Goal: Complete application form

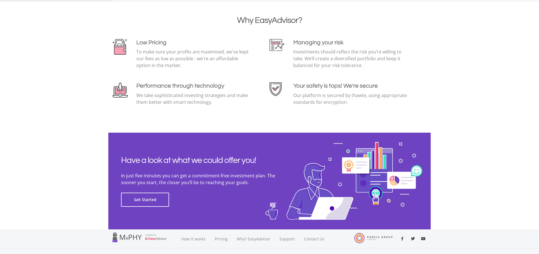
scroll to position [1232, 0]
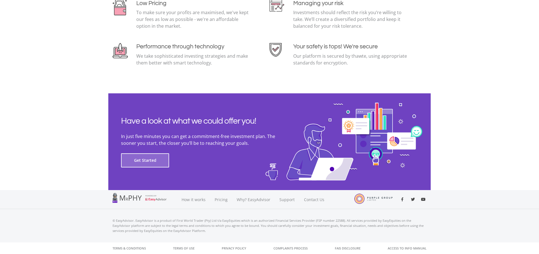
click at [147, 160] on button "Get Started" at bounding box center [145, 160] width 48 height 14
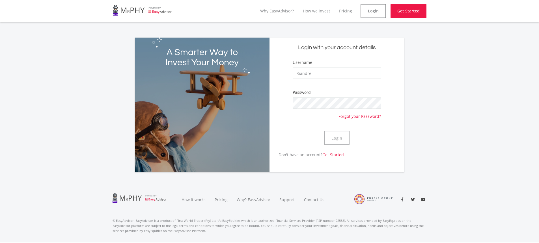
type input "Riandre"
click at [340, 138] on button "Login" at bounding box center [336, 138] width 25 height 14
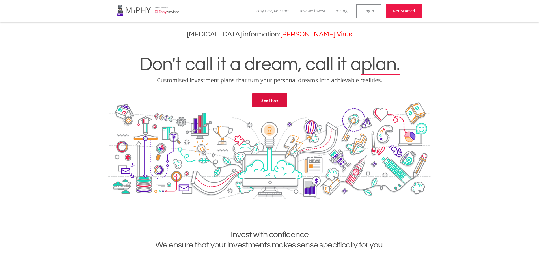
click at [281, 97] on link "See How" at bounding box center [269, 100] width 35 height 14
click at [397, 12] on link "Get Started" at bounding box center [404, 11] width 36 height 14
click at [371, 12] on link "Login" at bounding box center [368, 11] width 25 height 14
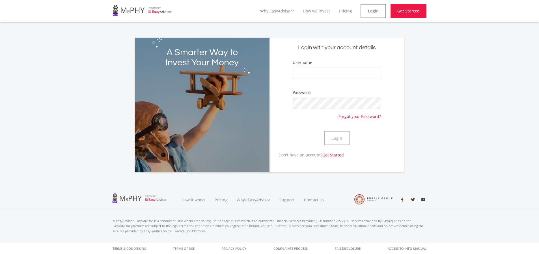
click at [306, 138] on div "Login" at bounding box center [336, 138] width 88 height 28
type input "Riandre"
click at [339, 140] on button "Login" at bounding box center [336, 138] width 25 height 14
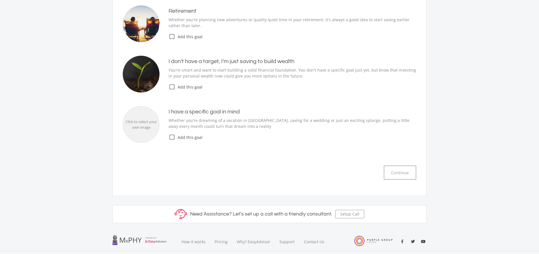
scroll to position [43, 0]
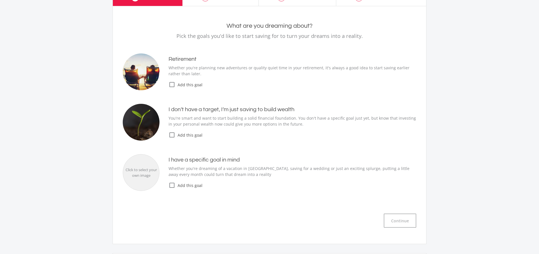
click at [173, 135] on icon "check_box_outline_blank" at bounding box center [171, 134] width 7 height 7
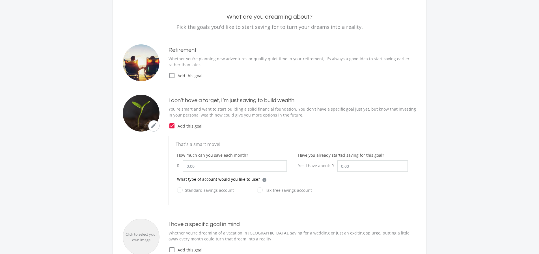
scroll to position [59, 0]
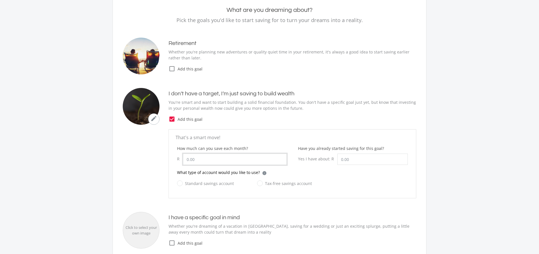
click at [211, 156] on input "How much can you save each month?" at bounding box center [235, 158] width 104 height 11
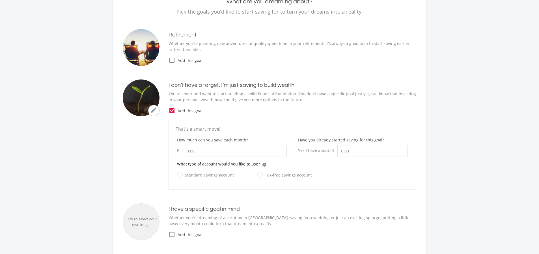
click at [261, 175] on label "Tax-free savings account" at bounding box center [284, 174] width 55 height 7
click at [261, 175] on input "Tax-free savings account" at bounding box center [278, 177] width 55 height 11
radio input "true"
click at [226, 149] on input "How much can you save each month?" at bounding box center [235, 150] width 104 height 11
type input "250.00"
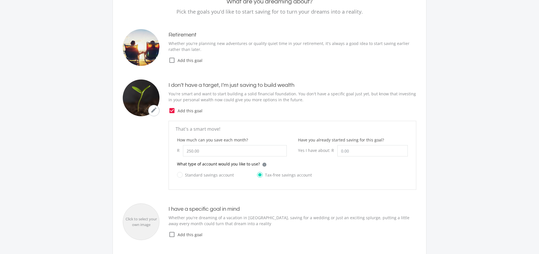
click at [357, 170] on div "What type of account would you like to use? i Which account type should I choos…" at bounding box center [292, 166] width 231 height 10
click at [362, 150] on input "Have you already started saving for this goal?" at bounding box center [372, 150] width 70 height 11
type input "1,100.00"
click at [381, 118] on div "mode_edit I don’t have a target, I’m just saving to build wealth You're smart a…" at bounding box center [269, 134] width 293 height 110
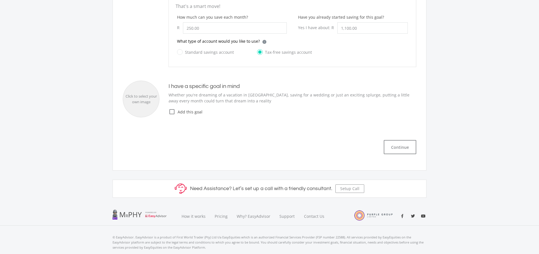
scroll to position [82, 0]
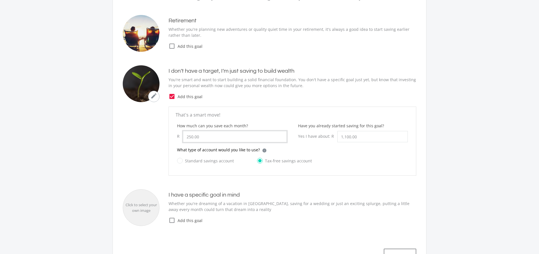
drag, startPoint x: 206, startPoint y: 134, endPoint x: 187, endPoint y: 137, distance: 19.7
click at [187, 137] on input "250.00" at bounding box center [235, 136] width 104 height 11
type input "8"
type input "750.00"
click at [374, 182] on ee-goals-selection "What are you dreaming about? Pick the goals you'd like to start saving for to t…" at bounding box center [269, 123] width 293 height 279
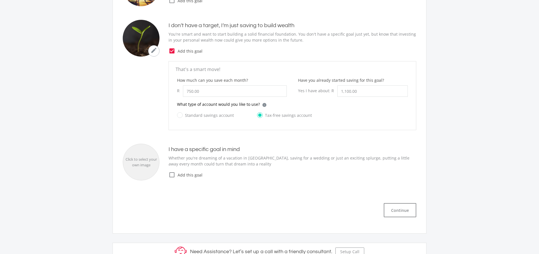
scroll to position [178, 0]
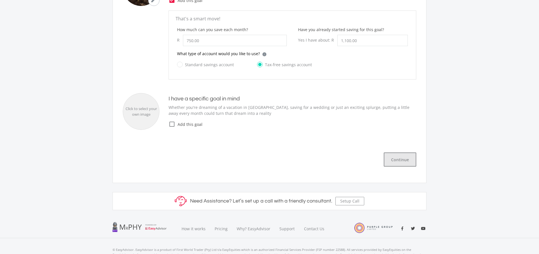
click at [403, 162] on button "Continue" at bounding box center [399, 159] width 32 height 14
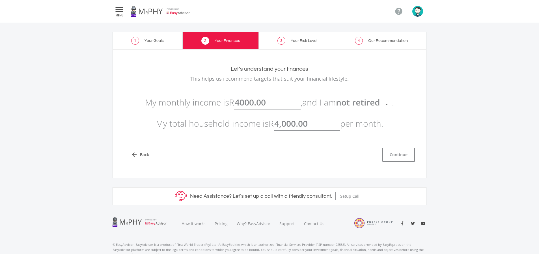
click at [277, 102] on input "4000.00" at bounding box center [267, 102] width 66 height 14
type input "4,000.00"
click at [311, 124] on input "4000.00" at bounding box center [307, 123] width 66 height 14
drag, startPoint x: 312, startPoint y: 123, endPoint x: 274, endPoint y: 123, distance: 38.4
click at [274, 123] on p "My monthly income is R 4,000.00 , and I am not retired . My total household inc…" at bounding box center [269, 113] width 293 height 42
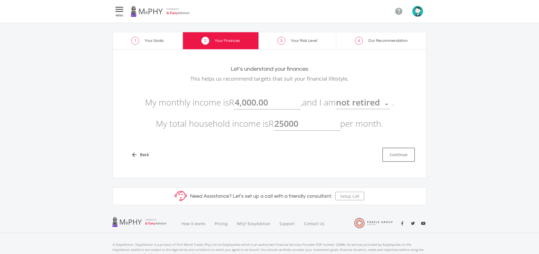
type input "25000"
type input "4000.00"
type input "25,000.00"
click at [265, 106] on input "4000.00" at bounding box center [267, 102] width 66 height 14
drag, startPoint x: 261, startPoint y: 101, endPoint x: 234, endPoint y: 103, distance: 26.9
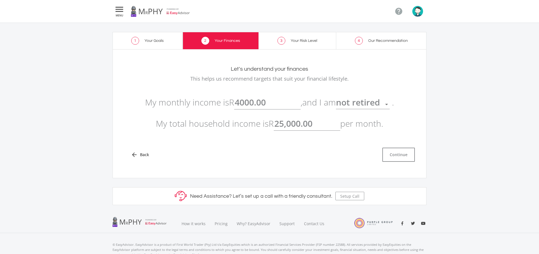
click at [234, 103] on input "4000.00" at bounding box center [267, 102] width 66 height 14
click at [272, 155] on div "arrow_back Back Continue" at bounding box center [269, 155] width 291 height 14
click at [404, 155] on button "Continue" at bounding box center [398, 155] width 32 height 14
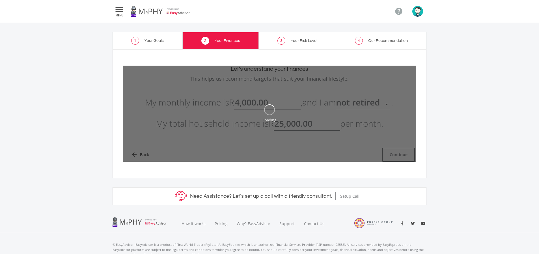
type input "4000"
type input "25000"
type input "4,000.00"
type input "25,000.00"
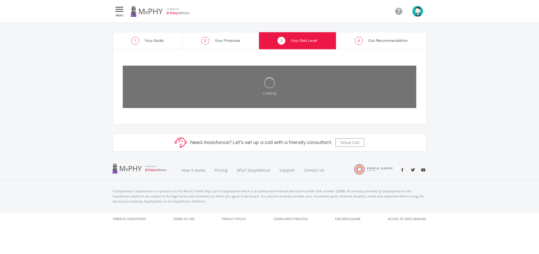
click at [482, 52] on ee-setup-page "1 Your Goals 2 Your Finances 3 Your Risk Level 4 Our Recommendation Your Risk L…" at bounding box center [269, 92] width 539 height 138
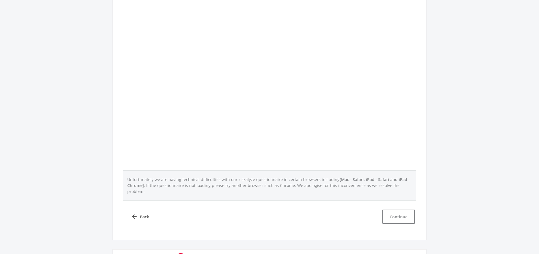
scroll to position [211, 0]
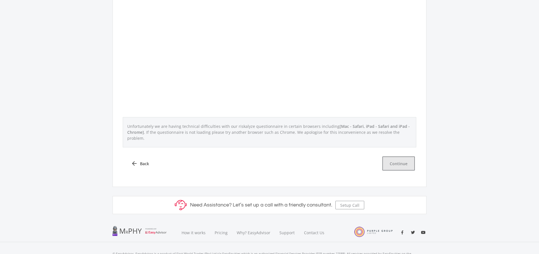
click at [399, 158] on button "Continue" at bounding box center [398, 163] width 32 height 14
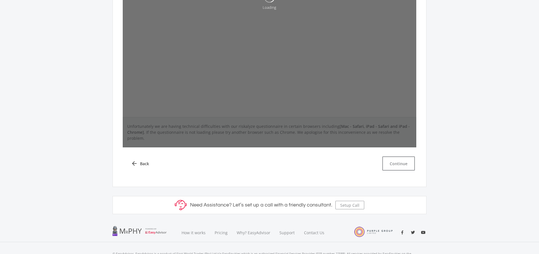
scroll to position [0, 0]
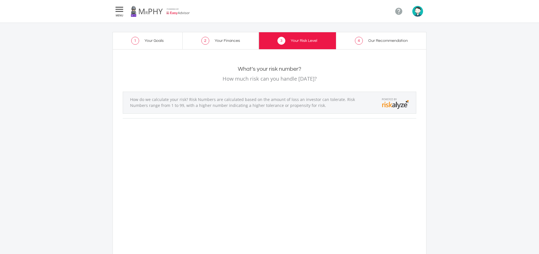
click at [107, 63] on ee-setup-page "1 Your Goals 2 Your Finances 3 Your Risk Level 4 Our Recommendation Your Risk L…" at bounding box center [269, 228] width 539 height 411
